Goal: Task Accomplishment & Management: Manage account settings

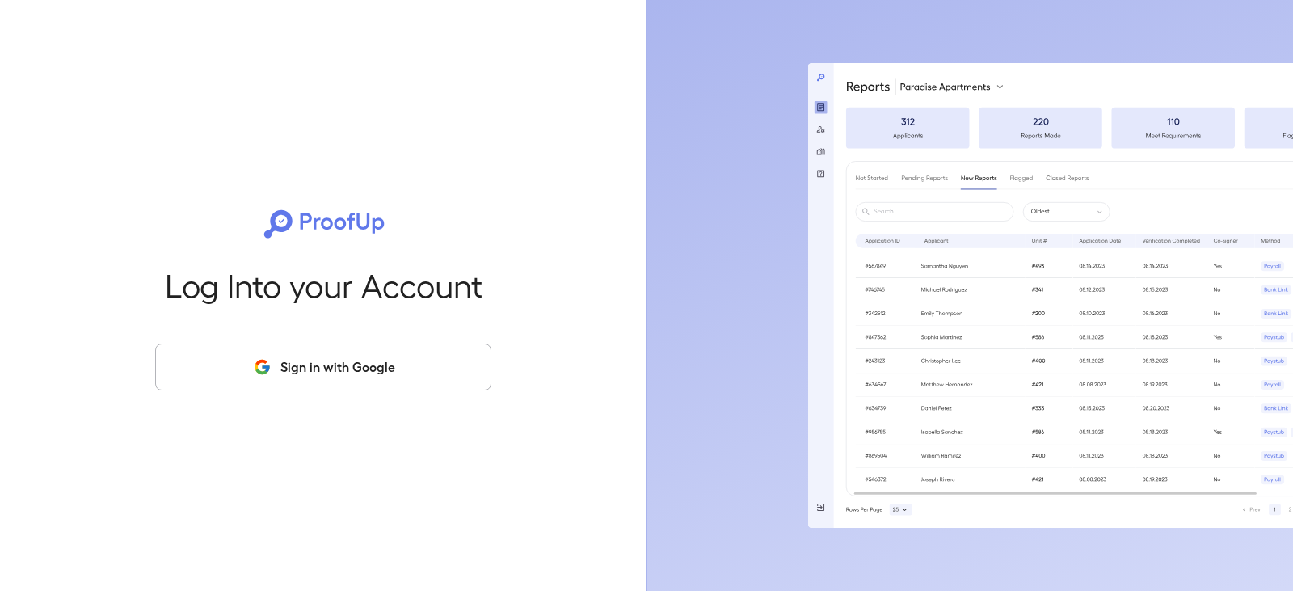
click at [310, 365] on button "Sign in with Google" at bounding box center [323, 367] width 336 height 47
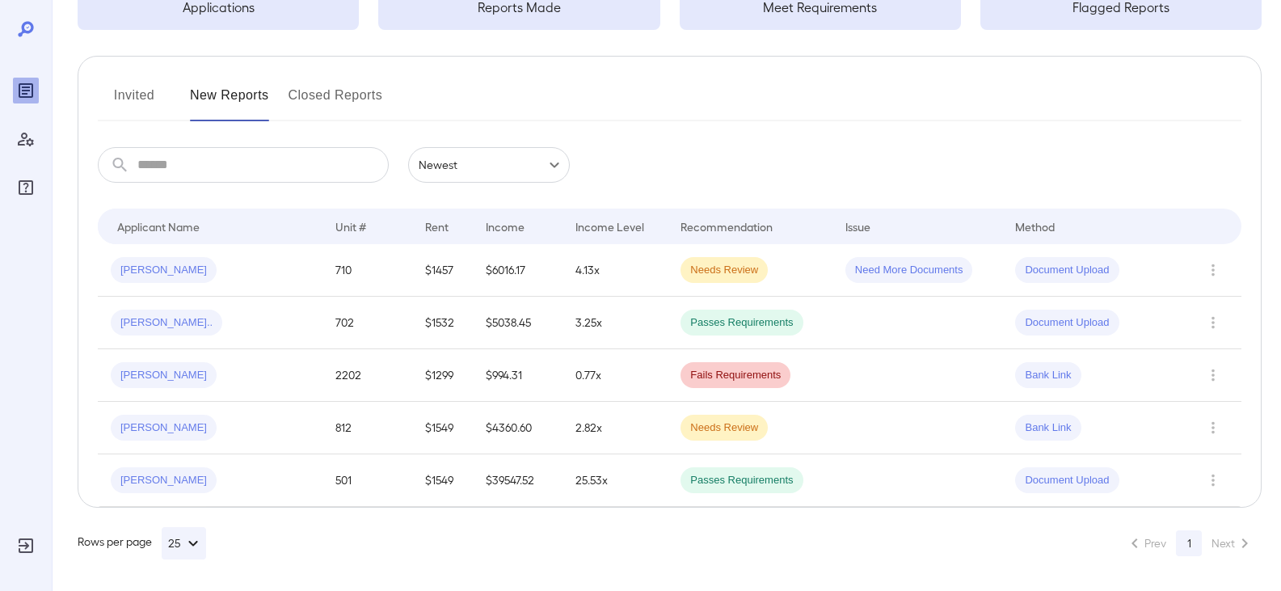
scroll to position [146, 0]
click at [120, 101] on button "Invited" at bounding box center [134, 101] width 73 height 39
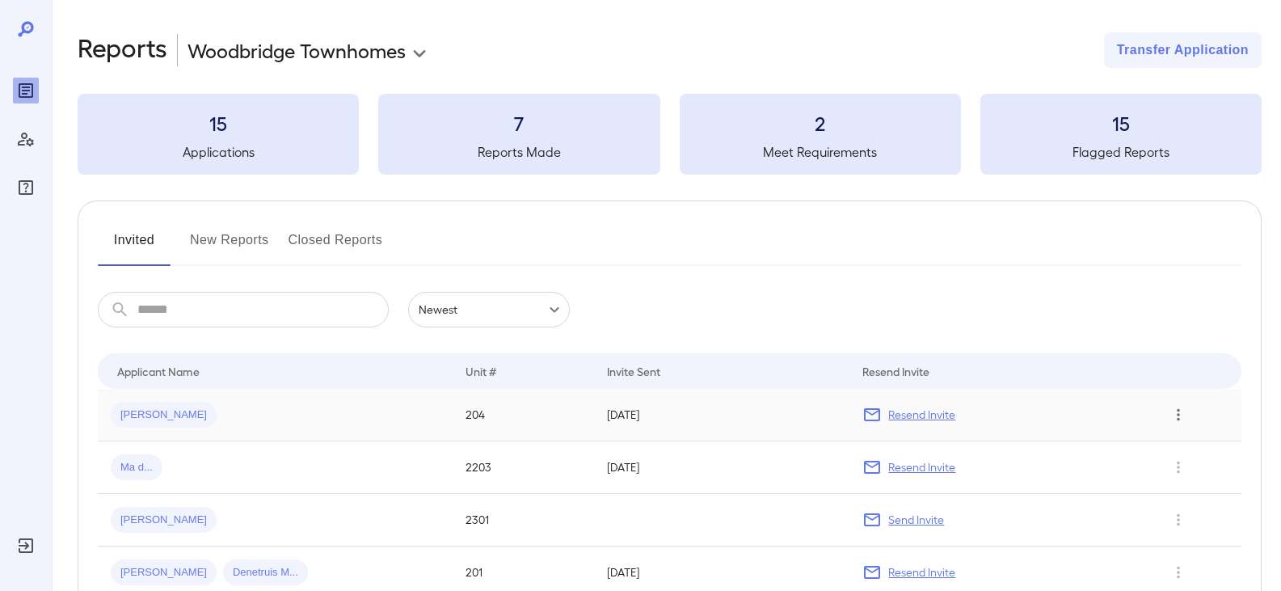
click at [1174, 420] on icon "Row Actions" at bounding box center [1179, 414] width 18 height 19
click at [128, 415] on div at bounding box center [640, 295] width 1281 height 591
click at [128, 414] on span "[PERSON_NAME]" at bounding box center [164, 414] width 106 height 15
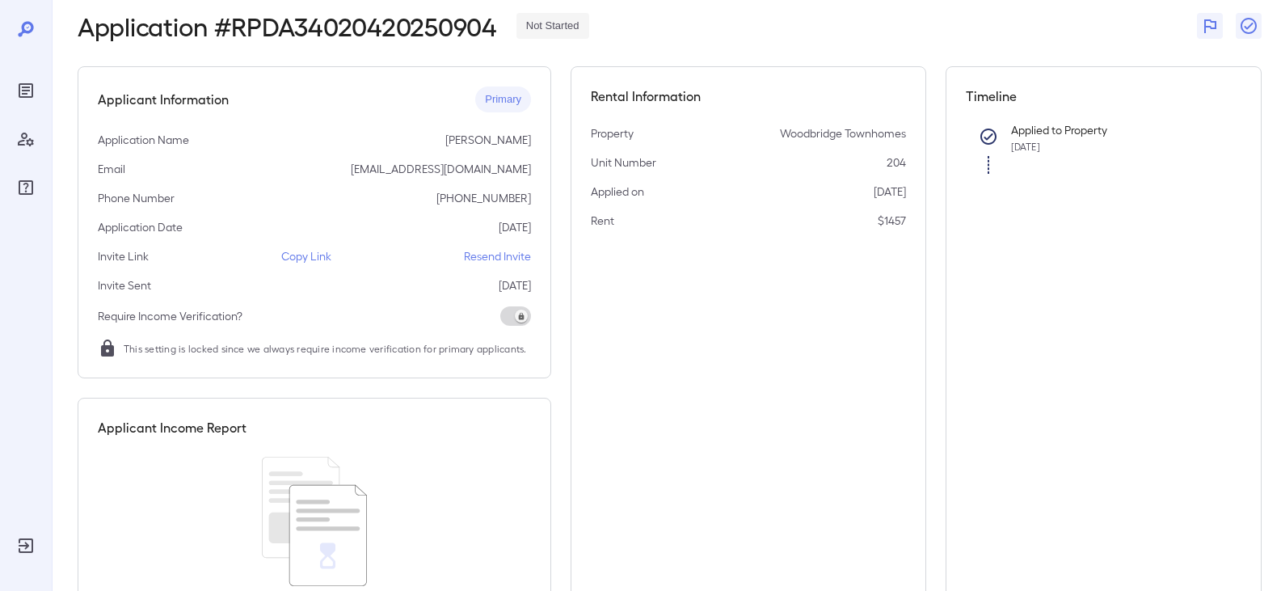
scroll to position [7, 0]
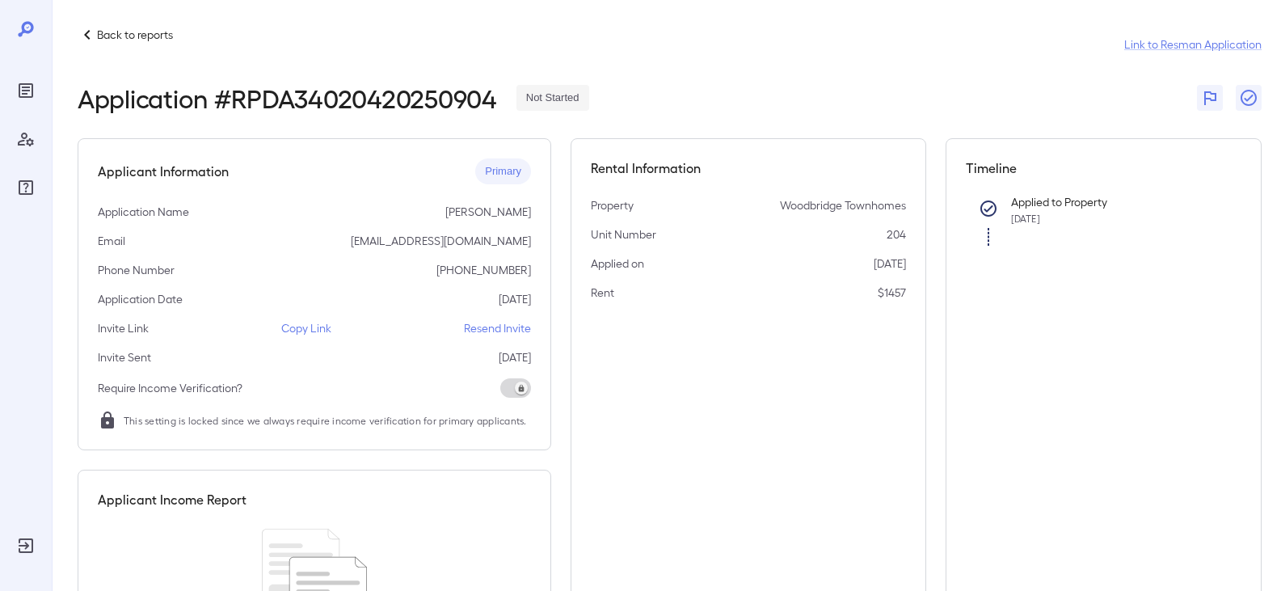
click at [500, 326] on p "Resend Invite" at bounding box center [497, 328] width 67 height 16
click at [465, 330] on p "Resend Invite" at bounding box center [497, 328] width 67 height 16
click at [514, 392] on span at bounding box center [515, 387] width 31 height 19
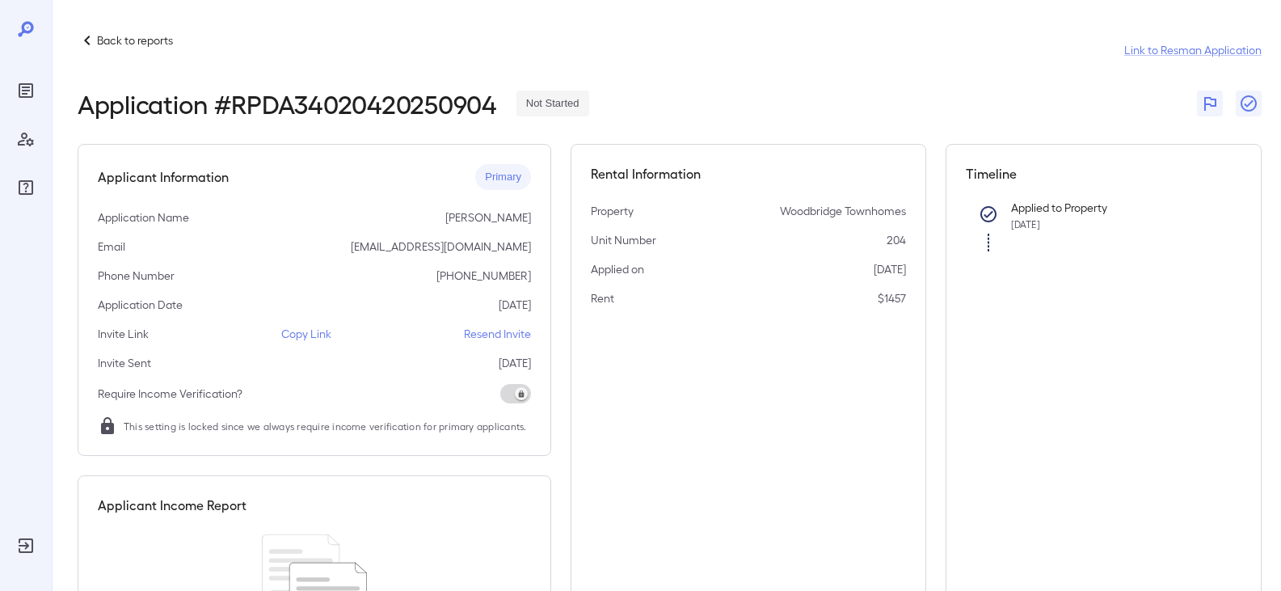
scroll to position [0, 0]
